Goal: Check status: Check status

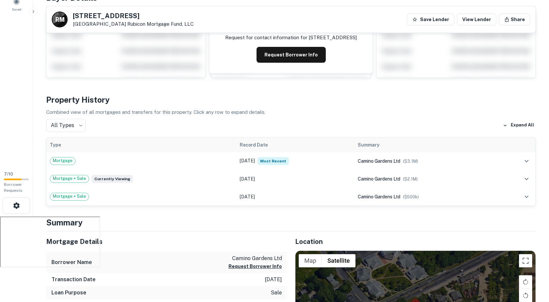
scroll to position [80, 0]
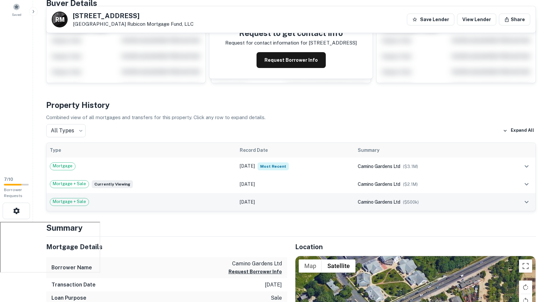
click at [524, 200] on icon "expand row" at bounding box center [527, 202] width 8 height 8
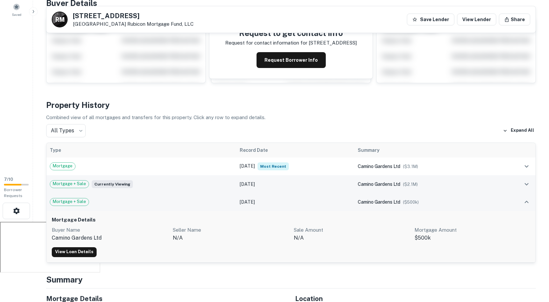
click at [530, 184] on icon "expand row" at bounding box center [527, 184] width 8 height 8
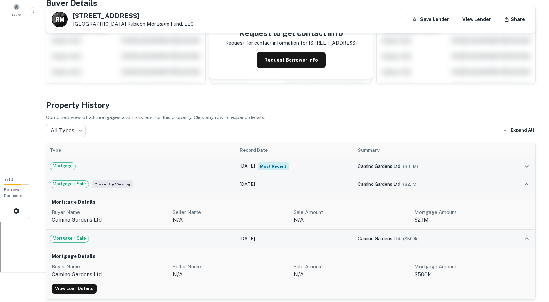
click at [525, 167] on icon "expand row" at bounding box center [527, 166] width 8 height 8
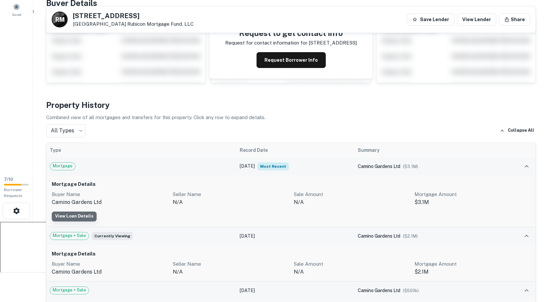
click at [79, 214] on link "View Loan Details" at bounding box center [74, 216] width 45 height 10
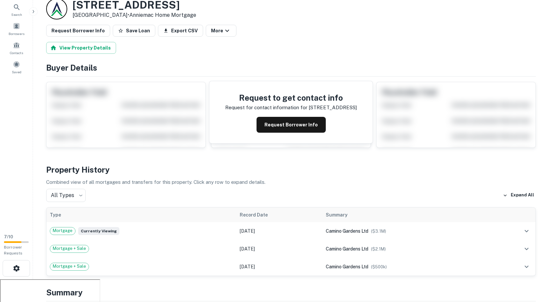
scroll to position [33, 0]
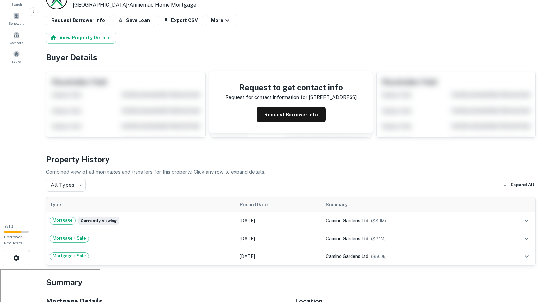
click at [87, 185] on div "All Types *** ​ Expand All" at bounding box center [291, 184] width 490 height 13
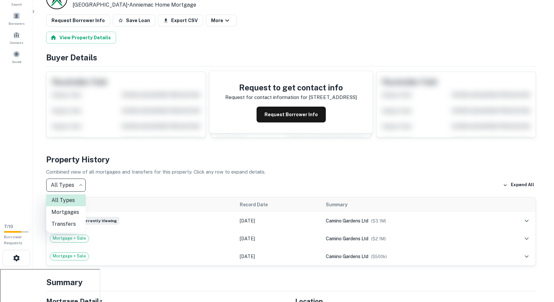
click at [83, 185] on body "Search Borrowers Contacts Saved 7 / 10 Borrower Requests Loan Details 755 Monta…" at bounding box center [277, 118] width 554 height 302
click at [104, 170] on div at bounding box center [277, 151] width 554 height 302
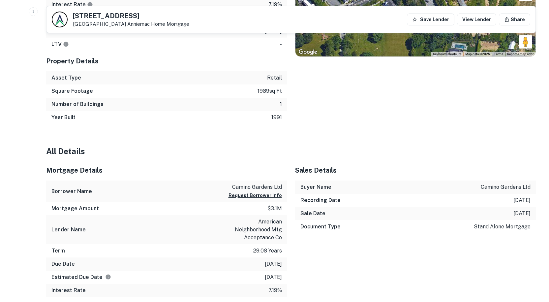
scroll to position [396, 0]
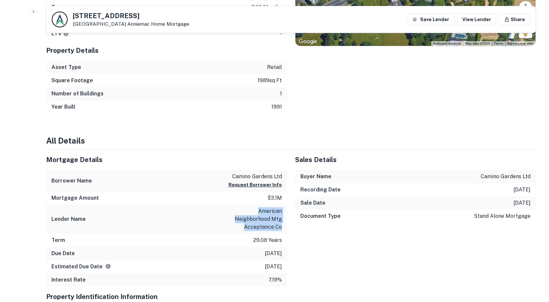
drag, startPoint x: 284, startPoint y: 228, endPoint x: 258, endPoint y: 214, distance: 29.3
click at [258, 214] on div "Lender Name american neighborhood mtg acceptance co" at bounding box center [166, 218] width 241 height 29
copy p "american neighborhood mtg acceptance co"
click at [302, 146] on h4 "All Details" at bounding box center [291, 141] width 490 height 12
